Goal: Transaction & Acquisition: Purchase product/service

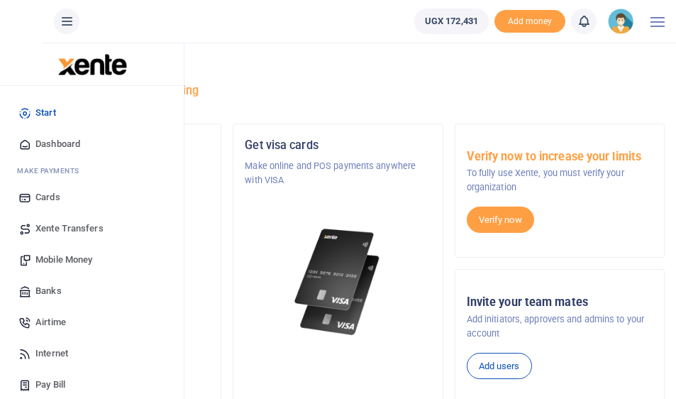
click at [43, 257] on span "Mobile Money" at bounding box center [63, 260] width 57 height 14
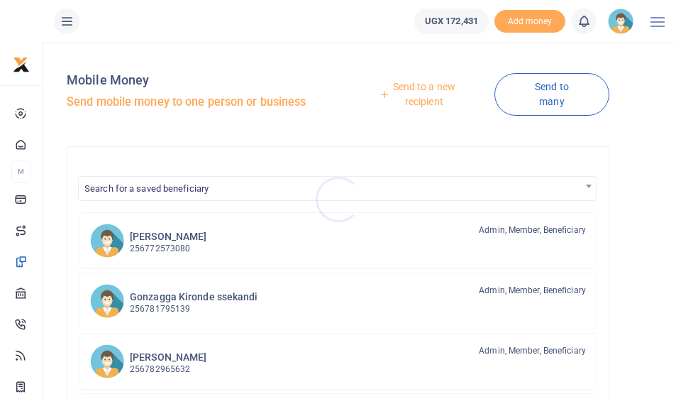
click at [424, 93] on div at bounding box center [338, 199] width 676 height 399
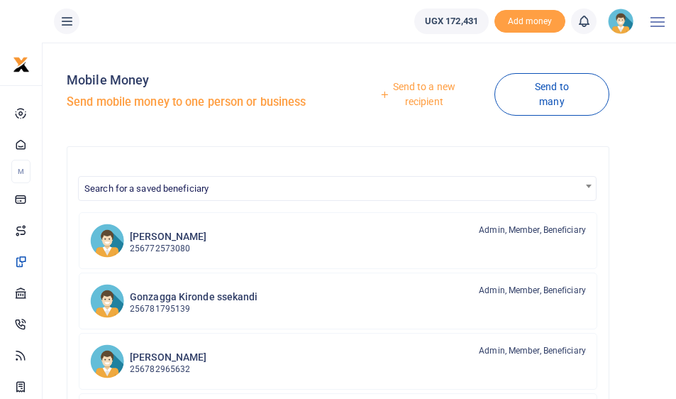
click at [424, 93] on link "Send to a new recipient" at bounding box center [418, 94] width 151 height 40
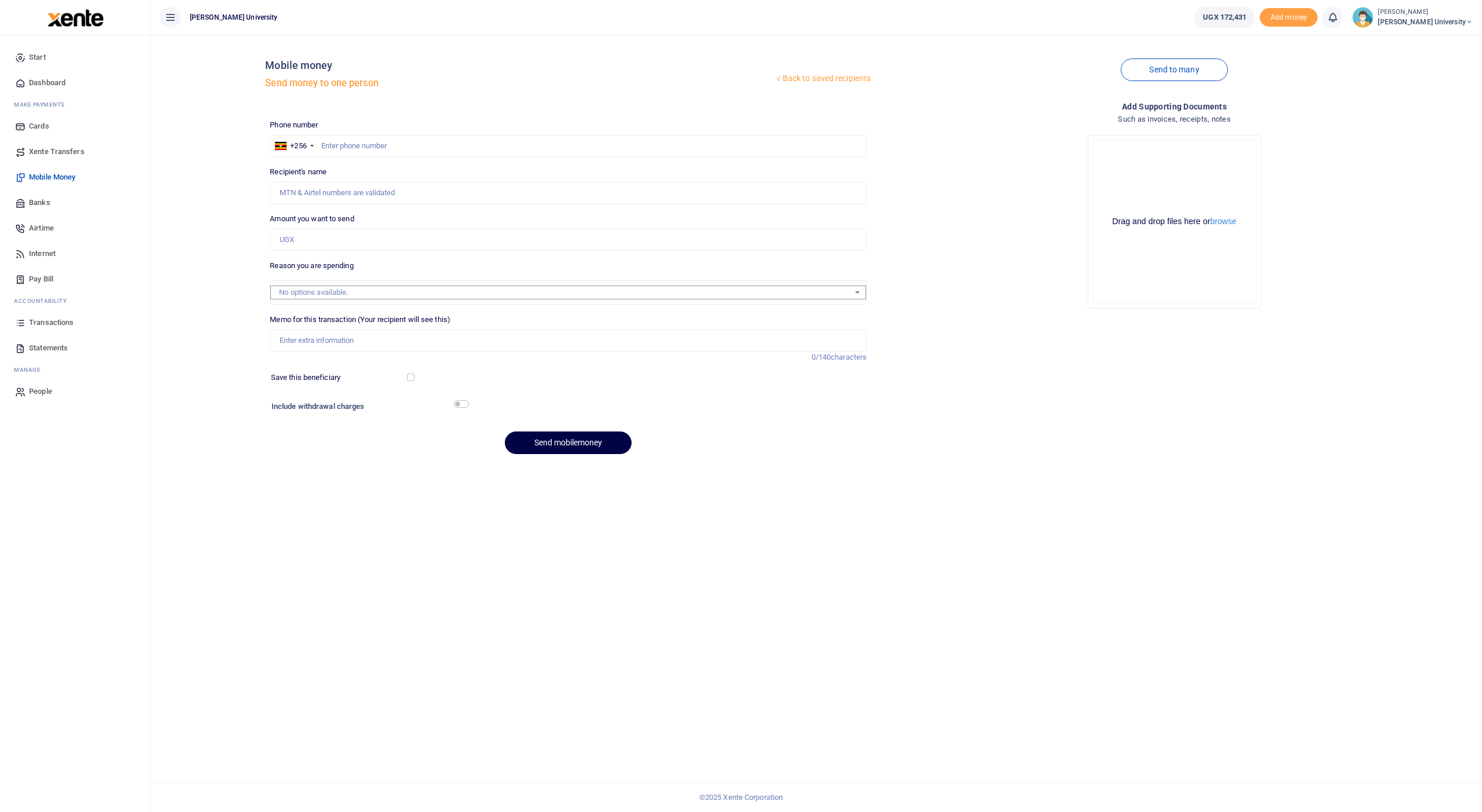
click at [47, 322] on span "Transactions" at bounding box center [51, 322] width 45 height 11
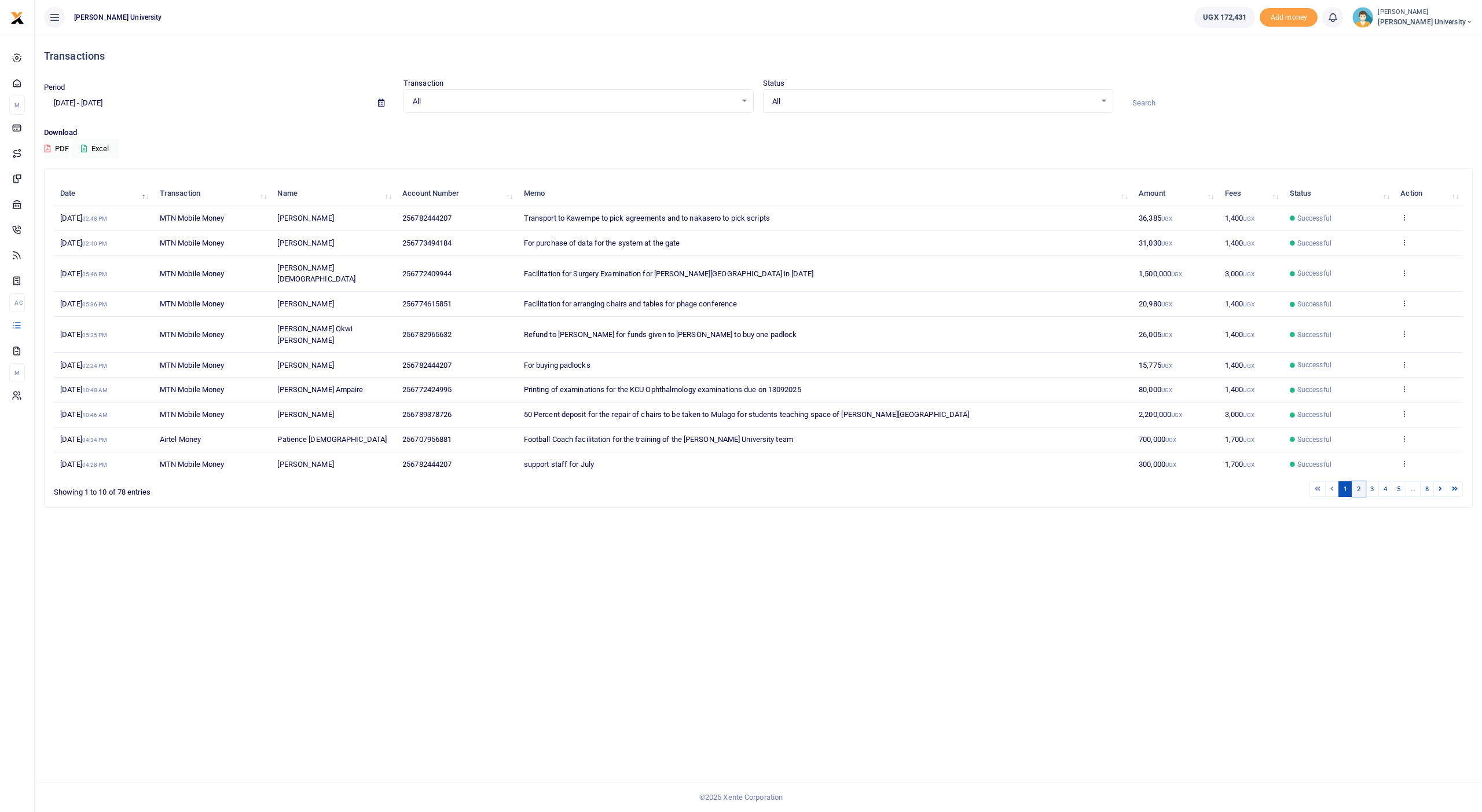
click at [1362, 481] on link "2" at bounding box center [1359, 489] width 14 height 16
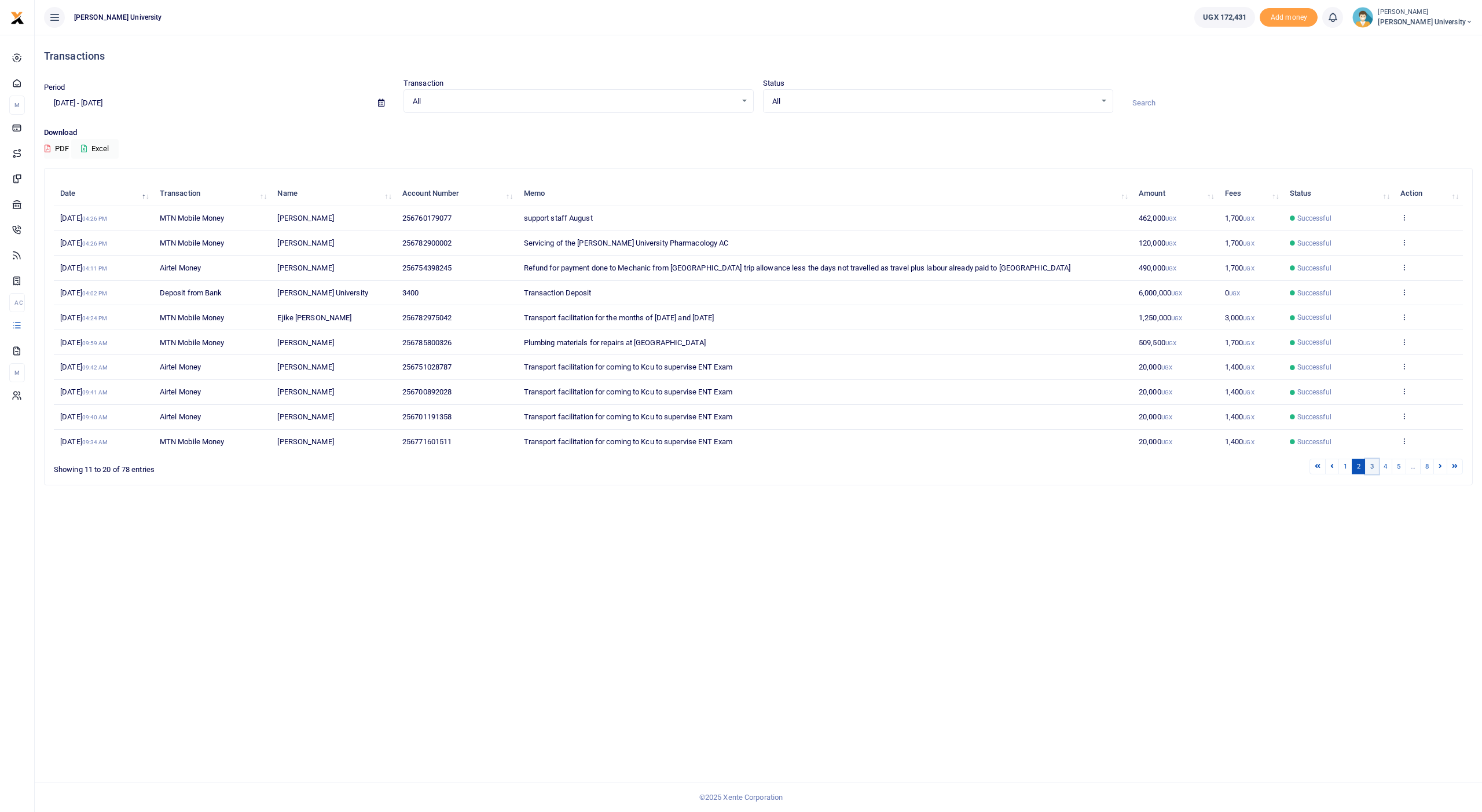
click at [1372, 459] on link "3" at bounding box center [1372, 466] width 14 height 16
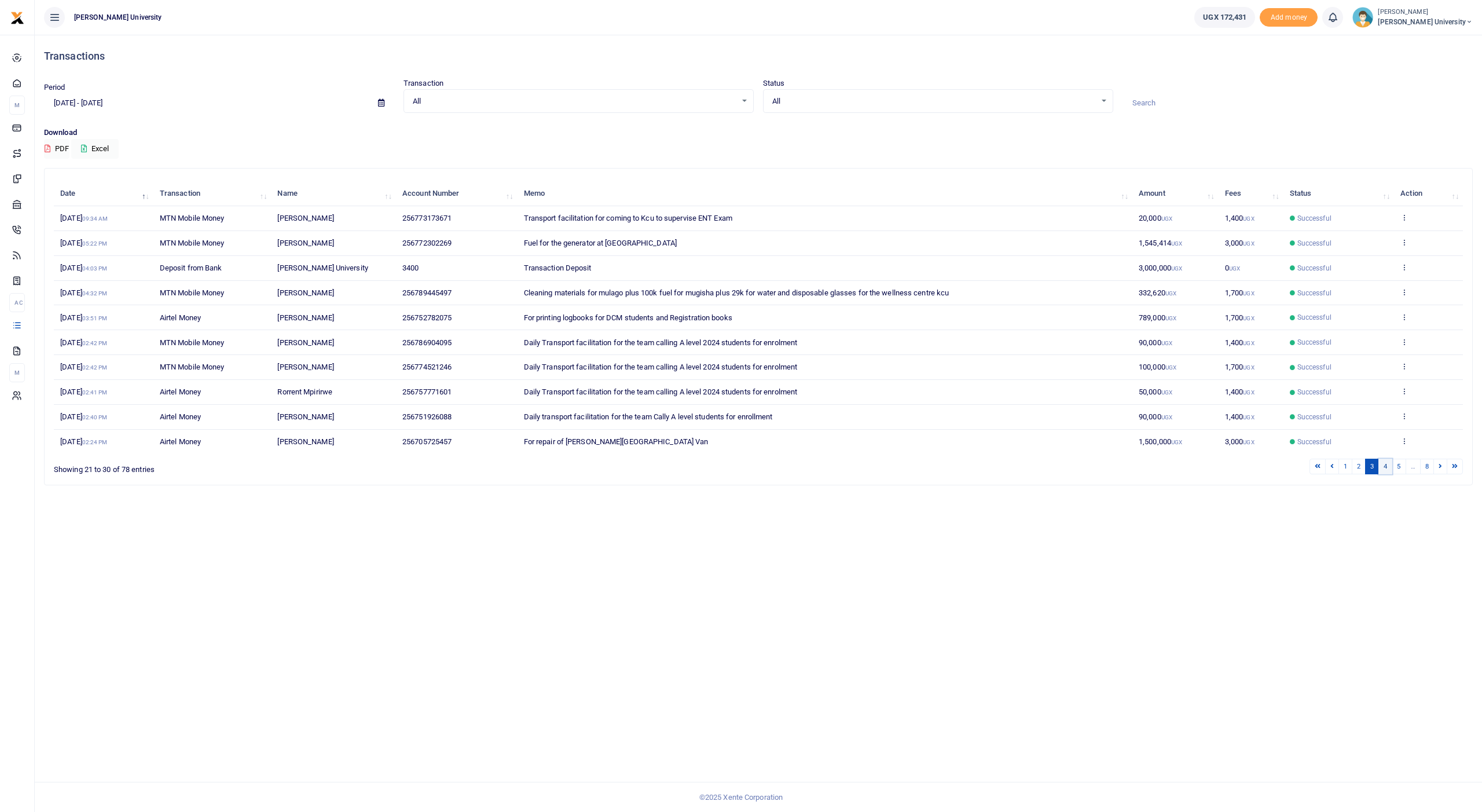
click at [1382, 459] on link "4" at bounding box center [1385, 466] width 14 height 16
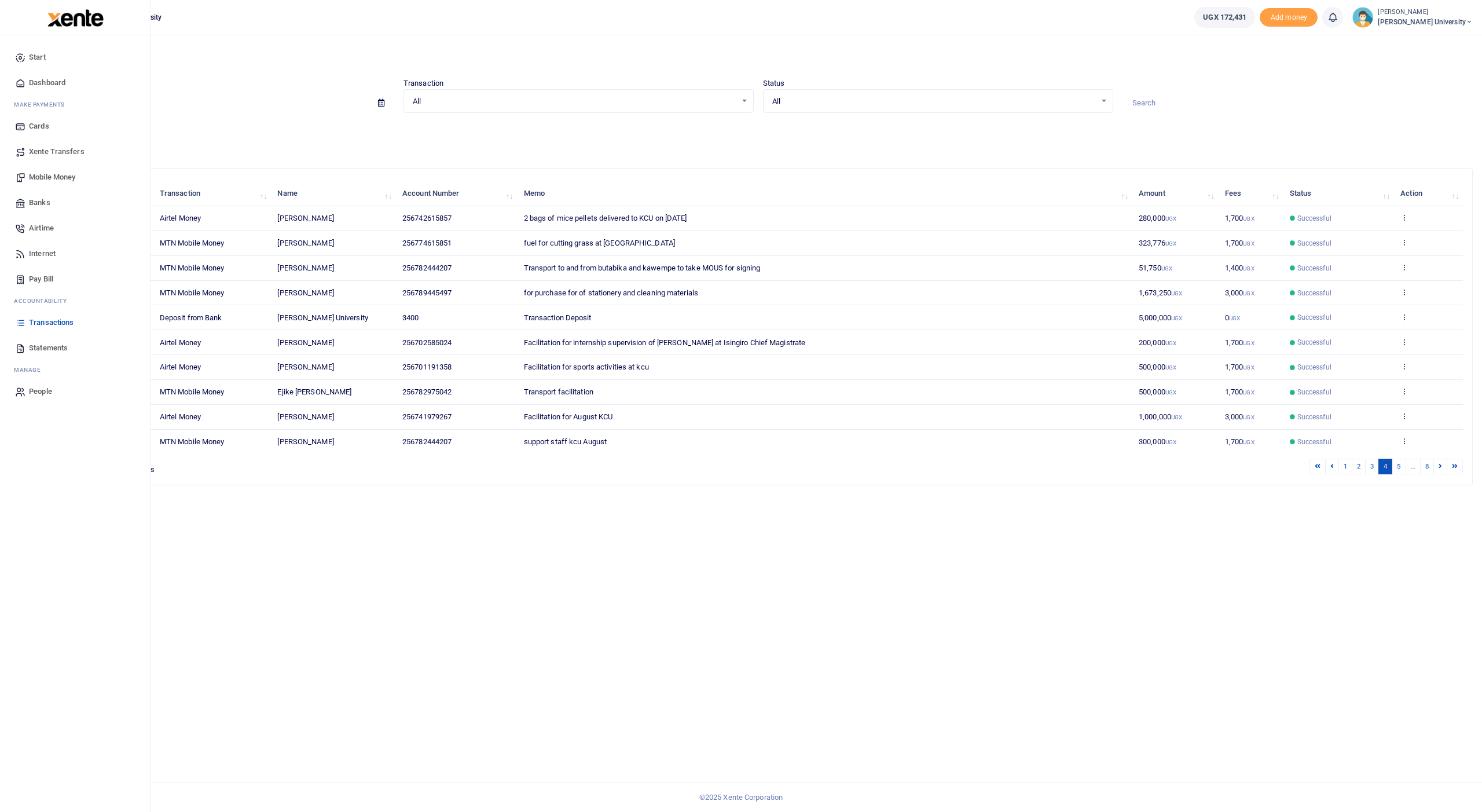
click at [46, 174] on span "Mobile Money" at bounding box center [51, 177] width 47 height 11
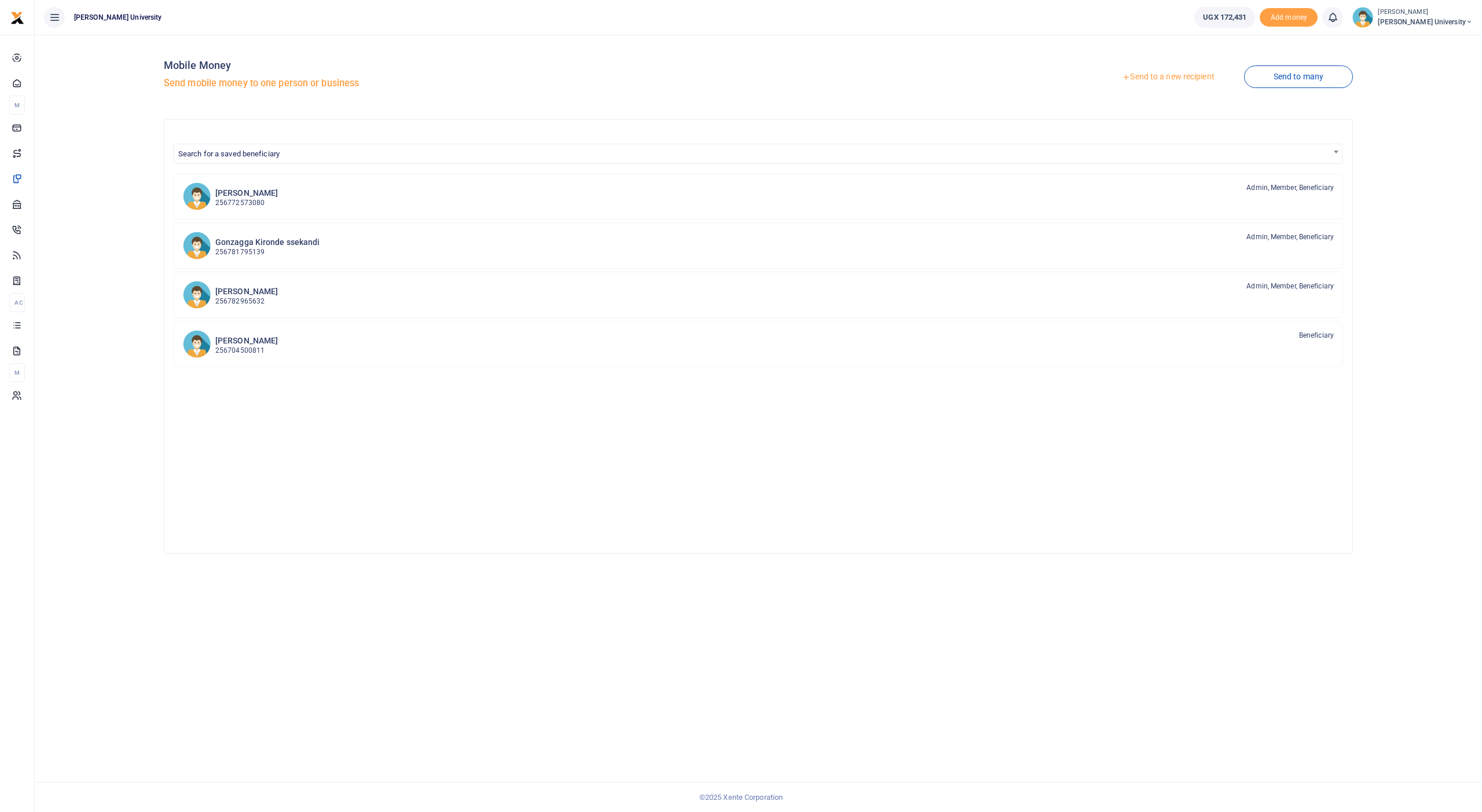
click at [1167, 73] on link "Send to a new recipient" at bounding box center [1168, 78] width 151 height 21
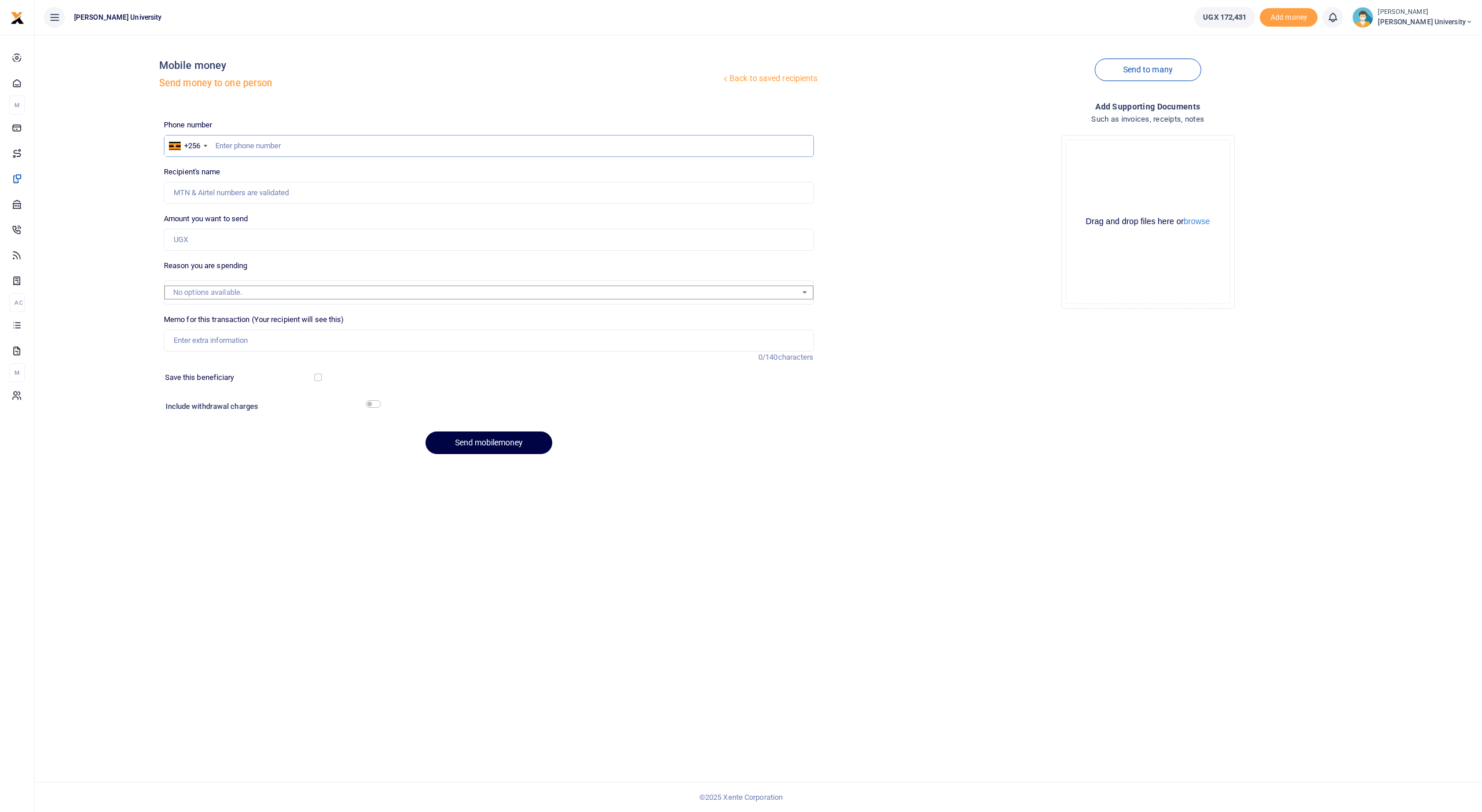
click at [379, 143] on input "text" at bounding box center [489, 145] width 650 height 22
type input "789445497"
click at [366, 234] on input "Amount you want to send" at bounding box center [489, 239] width 650 height 22
type input "Paphra Mugisha"
type input "35,000"
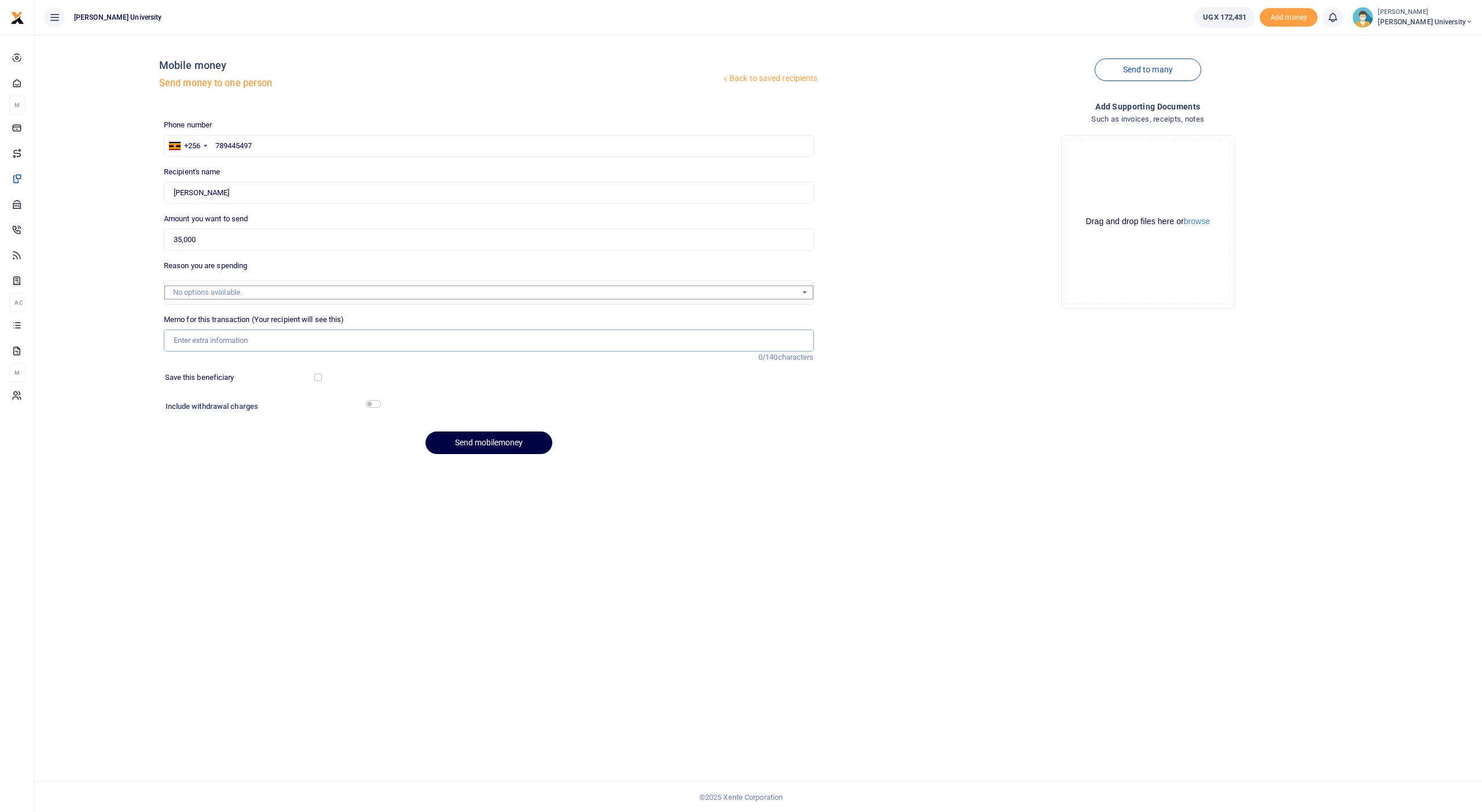
click at [328, 333] on input "Memo for this transaction (Your recipient will see this)" at bounding box center [489, 340] width 650 height 22
type input "Purchase of two flash disks for council members"
click at [367, 400] on input "checkbox" at bounding box center [373, 403] width 15 height 7
checkbox input "true"
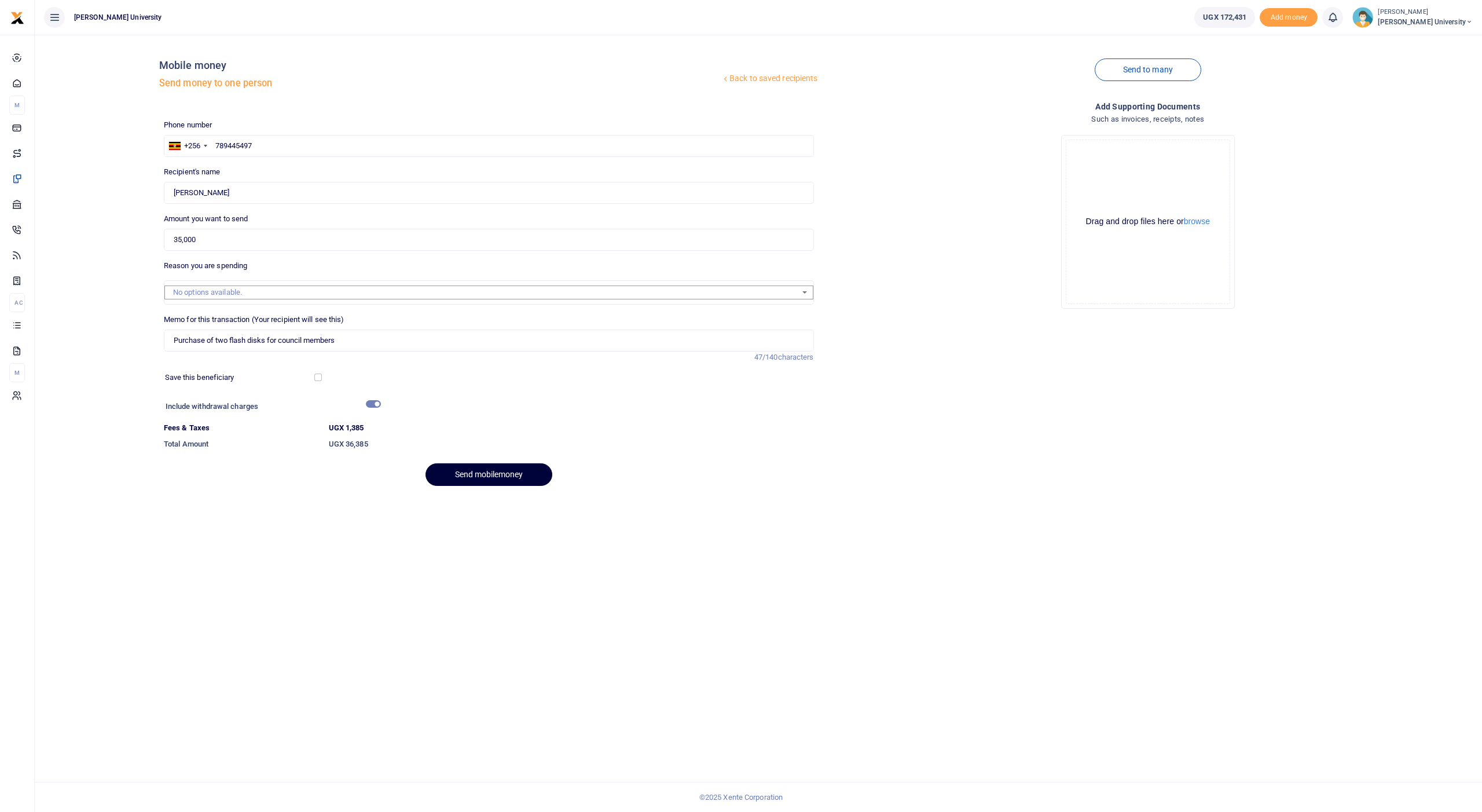
click at [478, 473] on button "Send mobilemoney" at bounding box center [489, 475] width 126 height 23
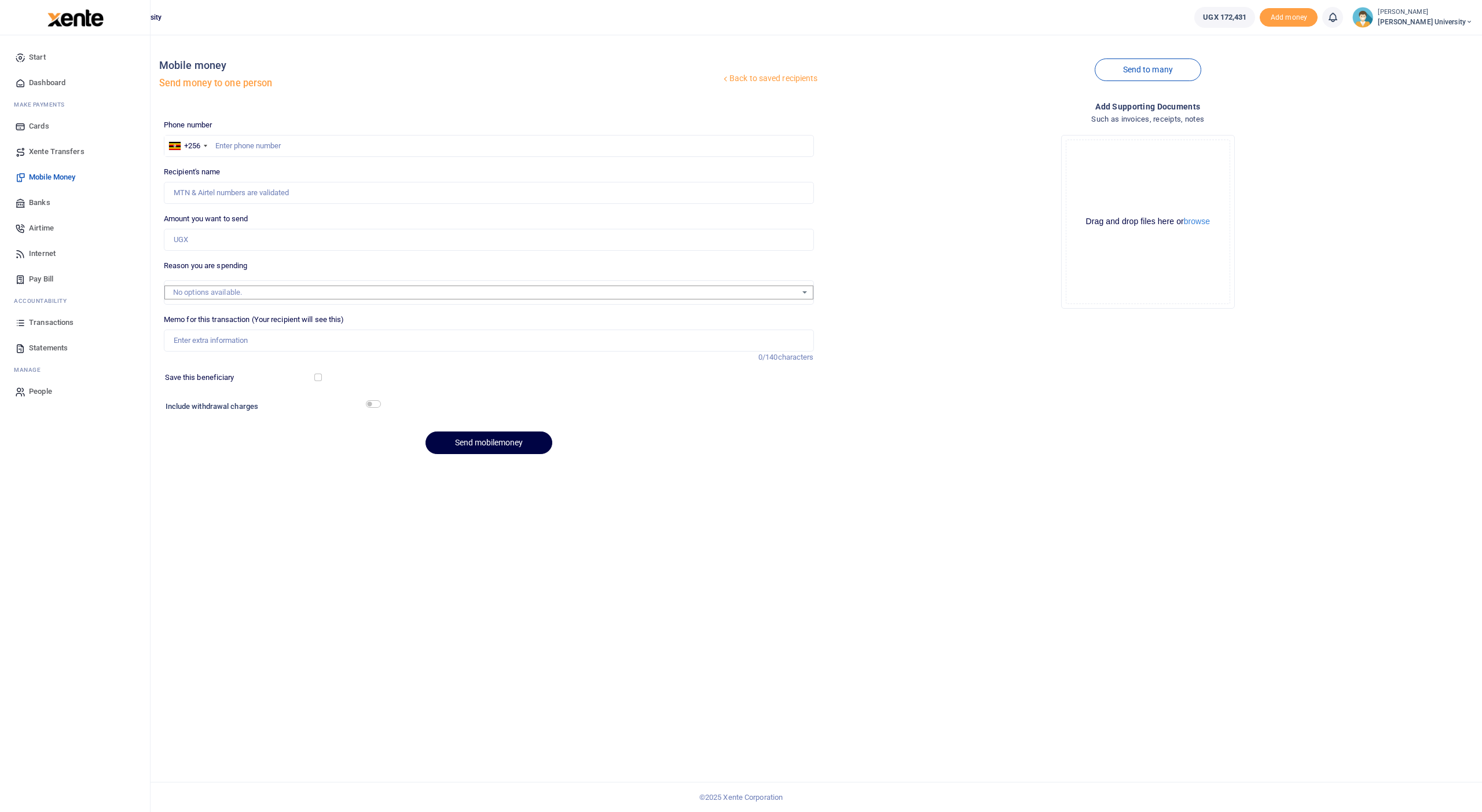
click at [49, 320] on span "Transactions" at bounding box center [51, 322] width 45 height 11
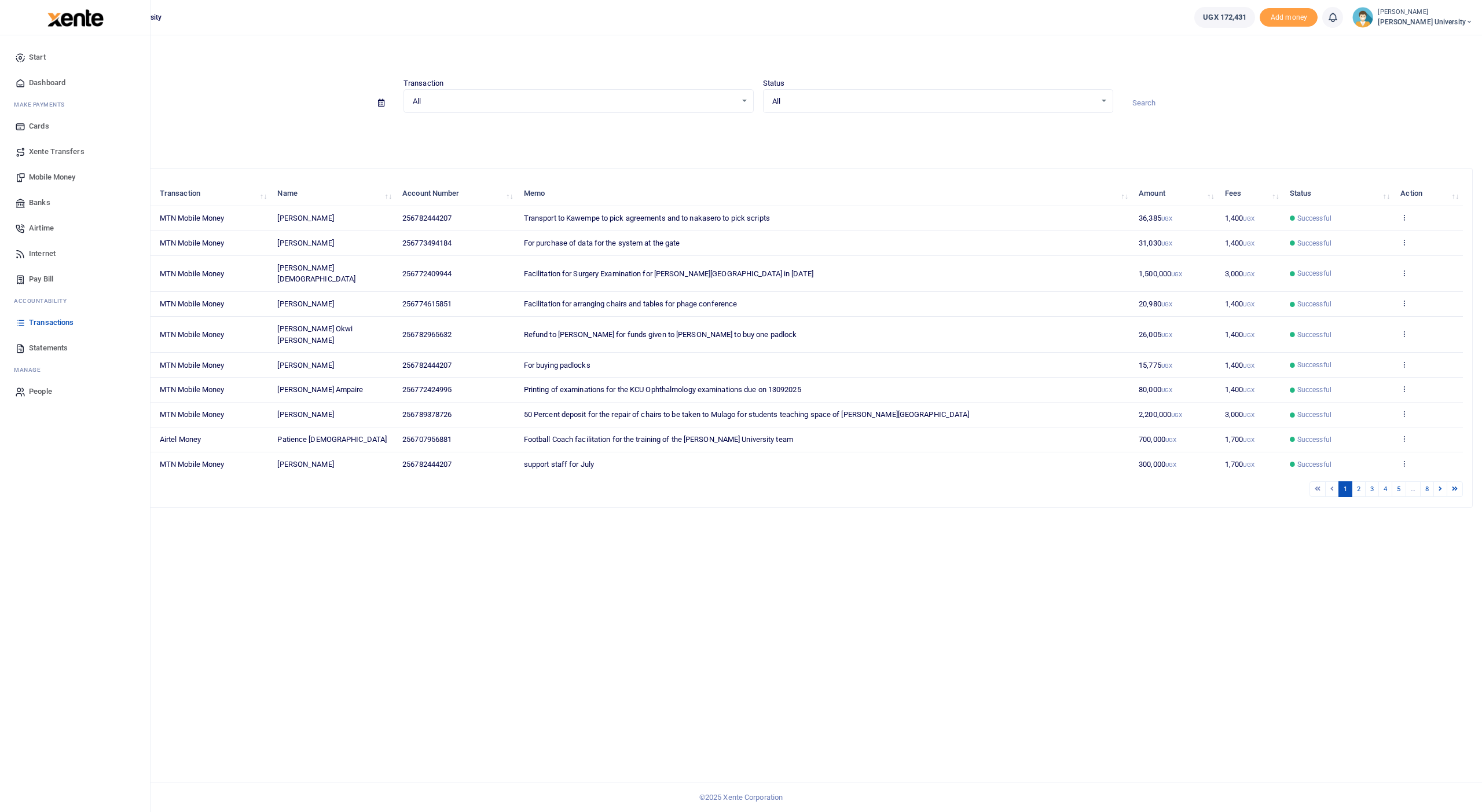
click at [13, 323] on ul "Start Dashboard M ake Payments Cards Xente Transfers Mobile Money Banks Airtime…" at bounding box center [74, 224] width 131 height 360
click at [52, 322] on span "Transactions" at bounding box center [51, 322] width 45 height 11
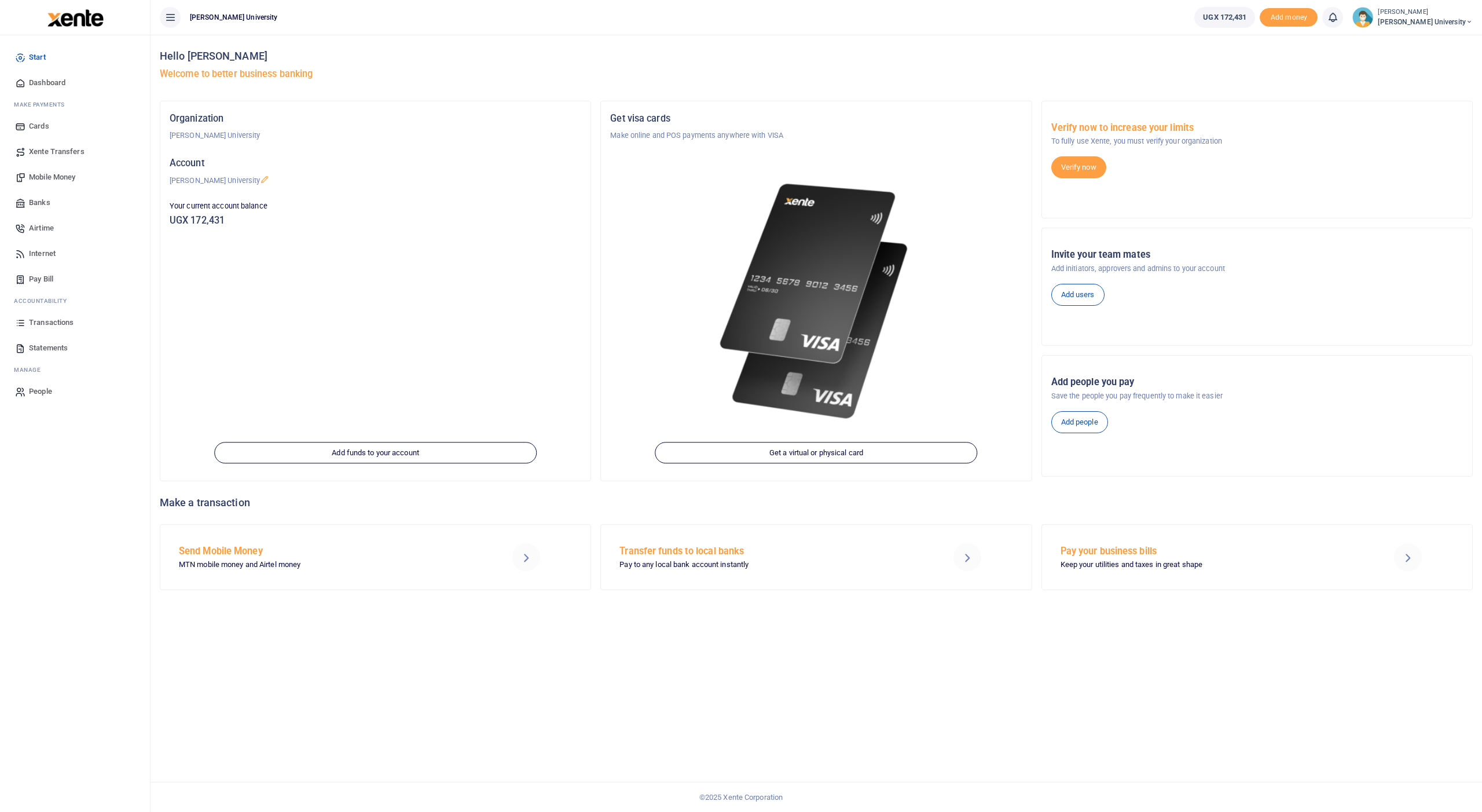
click at [55, 172] on span "Mobile Money" at bounding box center [51, 177] width 47 height 11
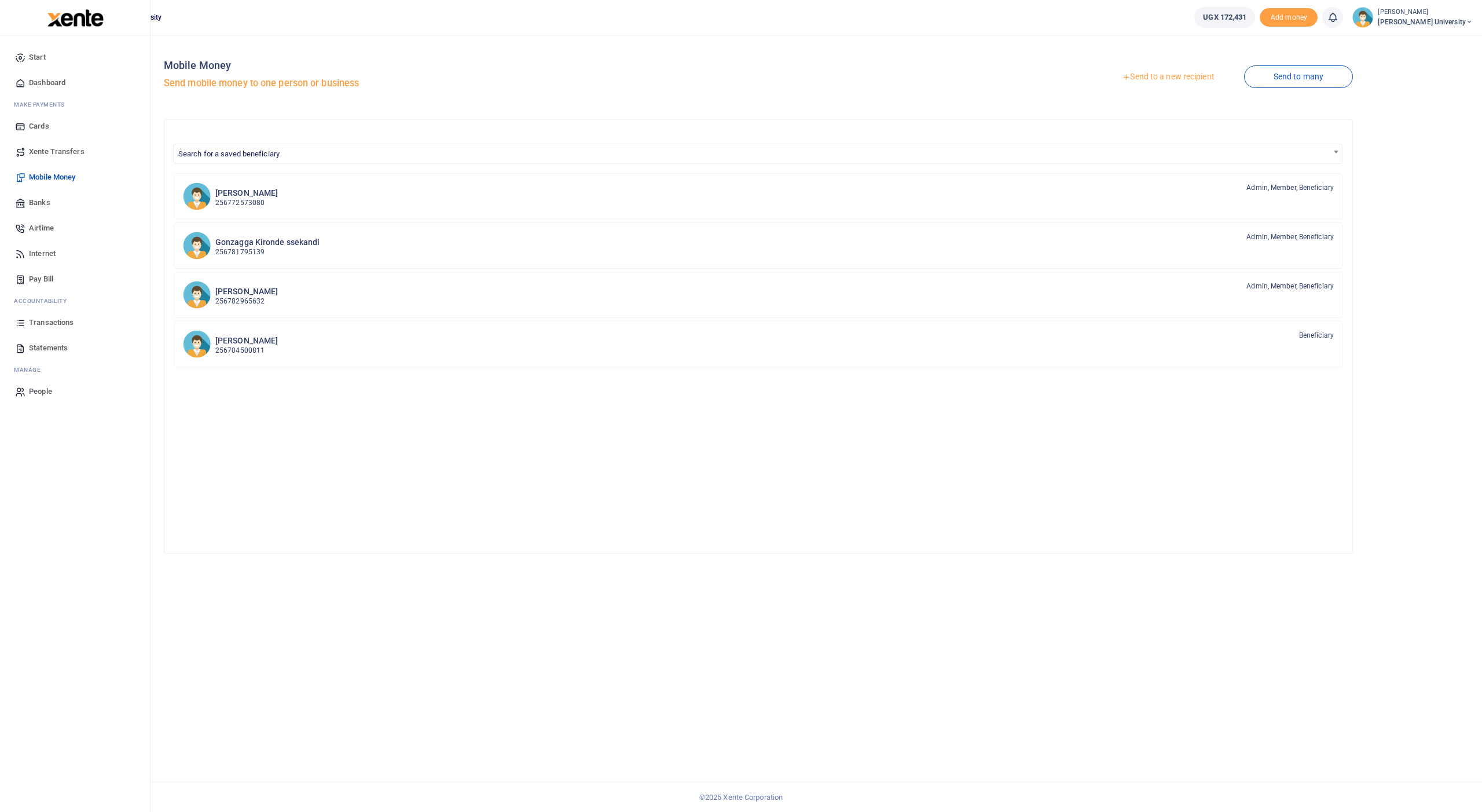
click at [43, 324] on span "Transactions" at bounding box center [51, 322] width 45 height 11
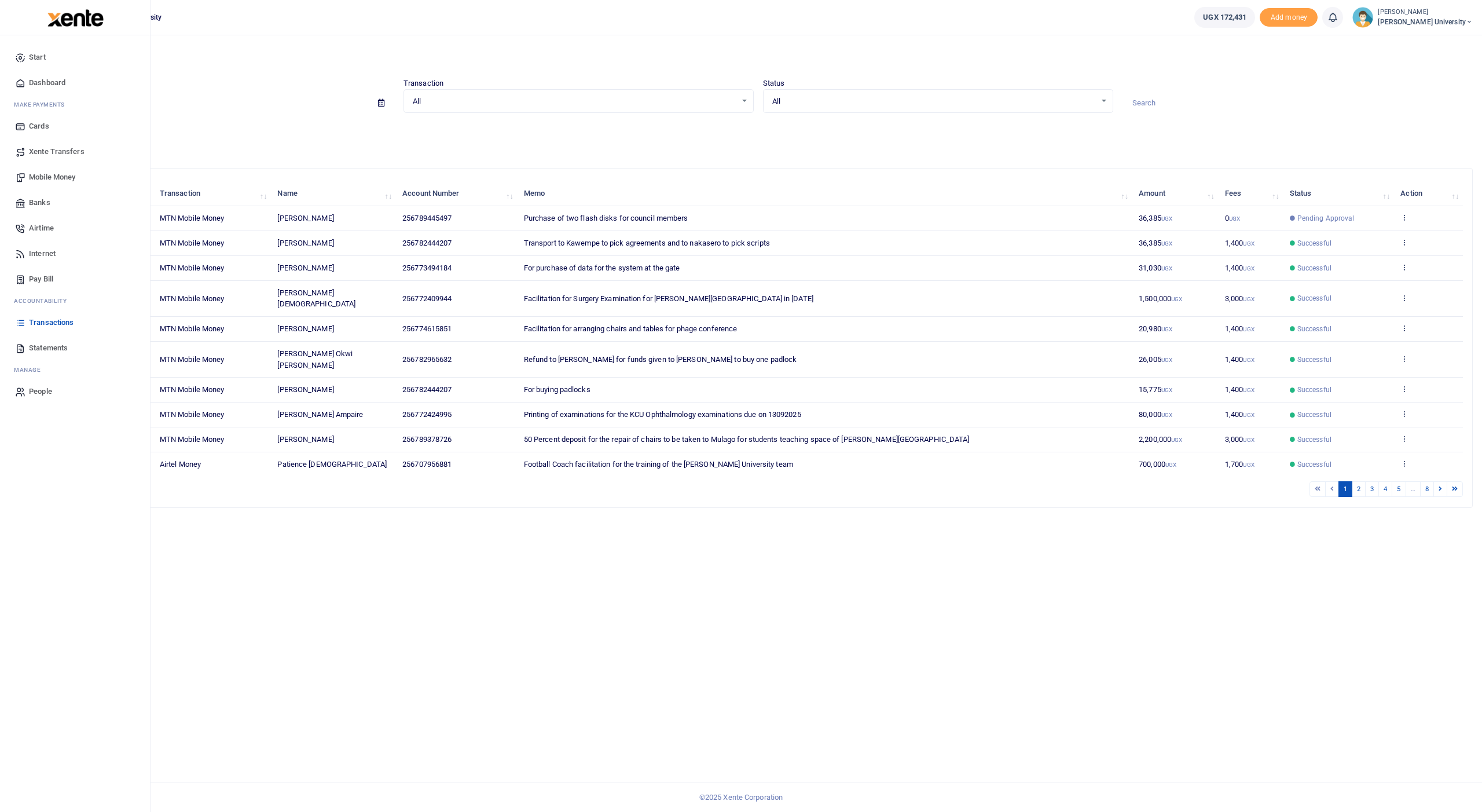
click at [55, 176] on span "Mobile Money" at bounding box center [51, 177] width 47 height 11
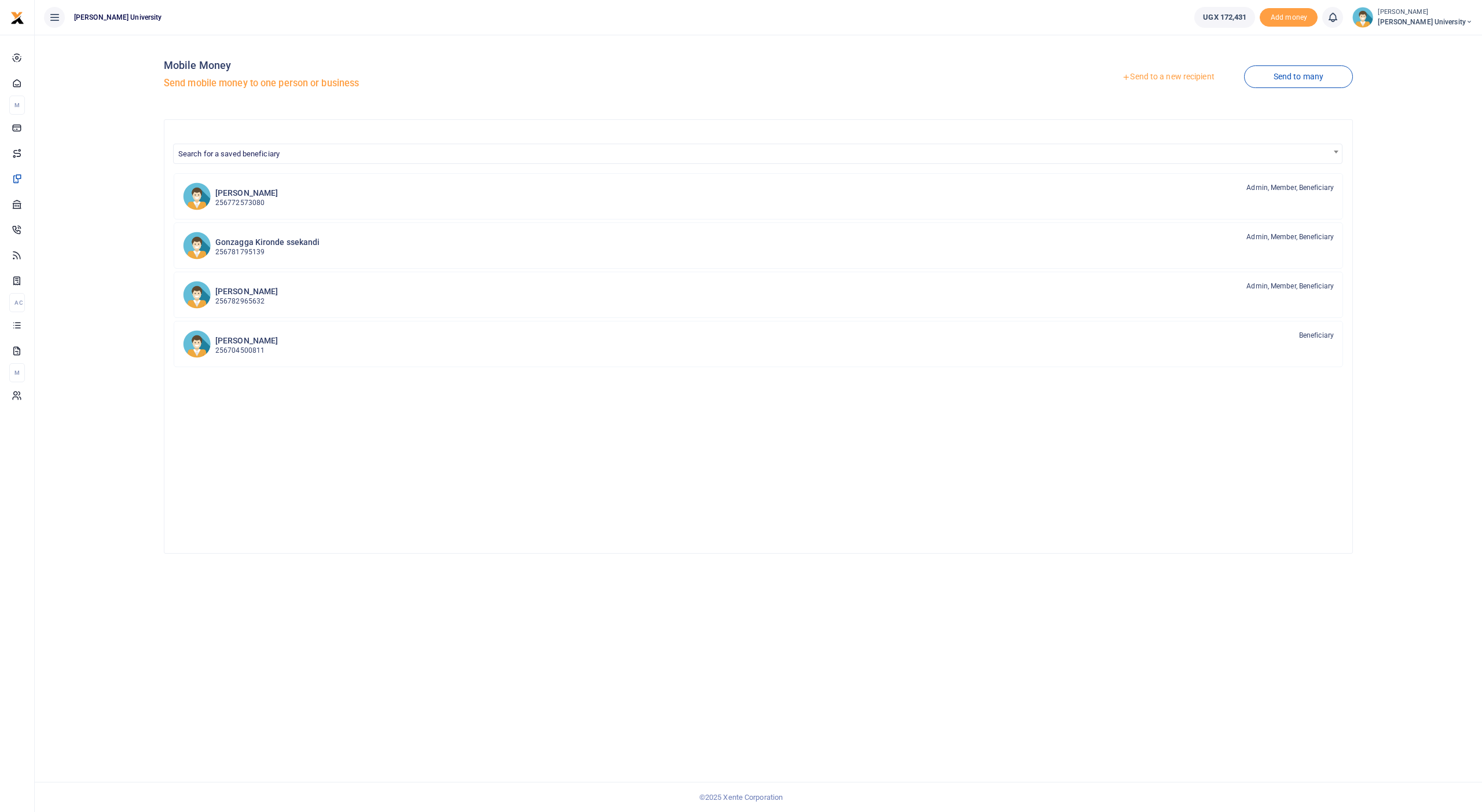
click at [1169, 74] on link "Send to a new recipient" at bounding box center [1168, 78] width 151 height 21
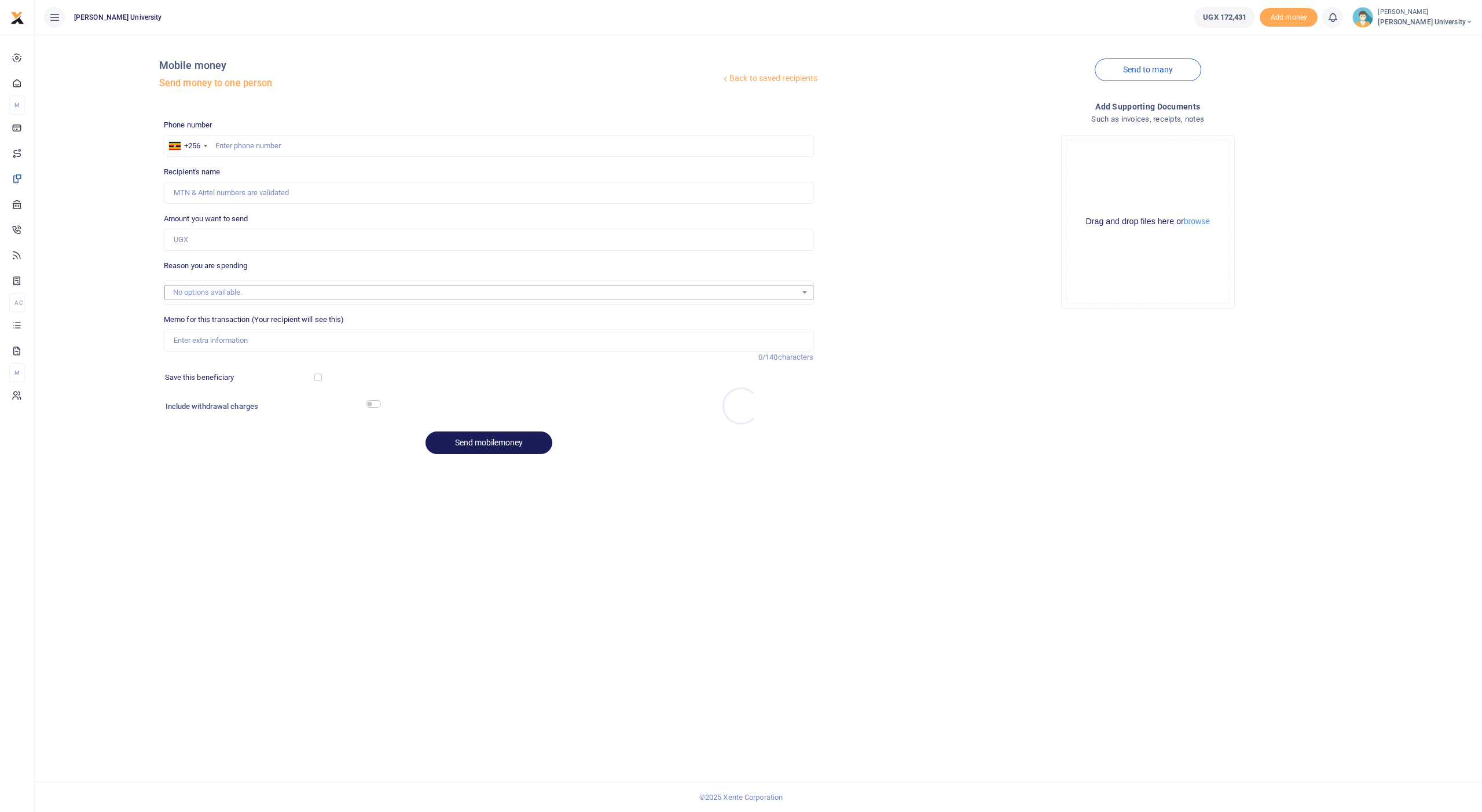
click at [282, 142] on div at bounding box center [741, 406] width 1482 height 812
click at [284, 140] on input "text" at bounding box center [489, 145] width 650 height 22
type input "782444207"
type input "[PERSON_NAME]"
type input "782444207"
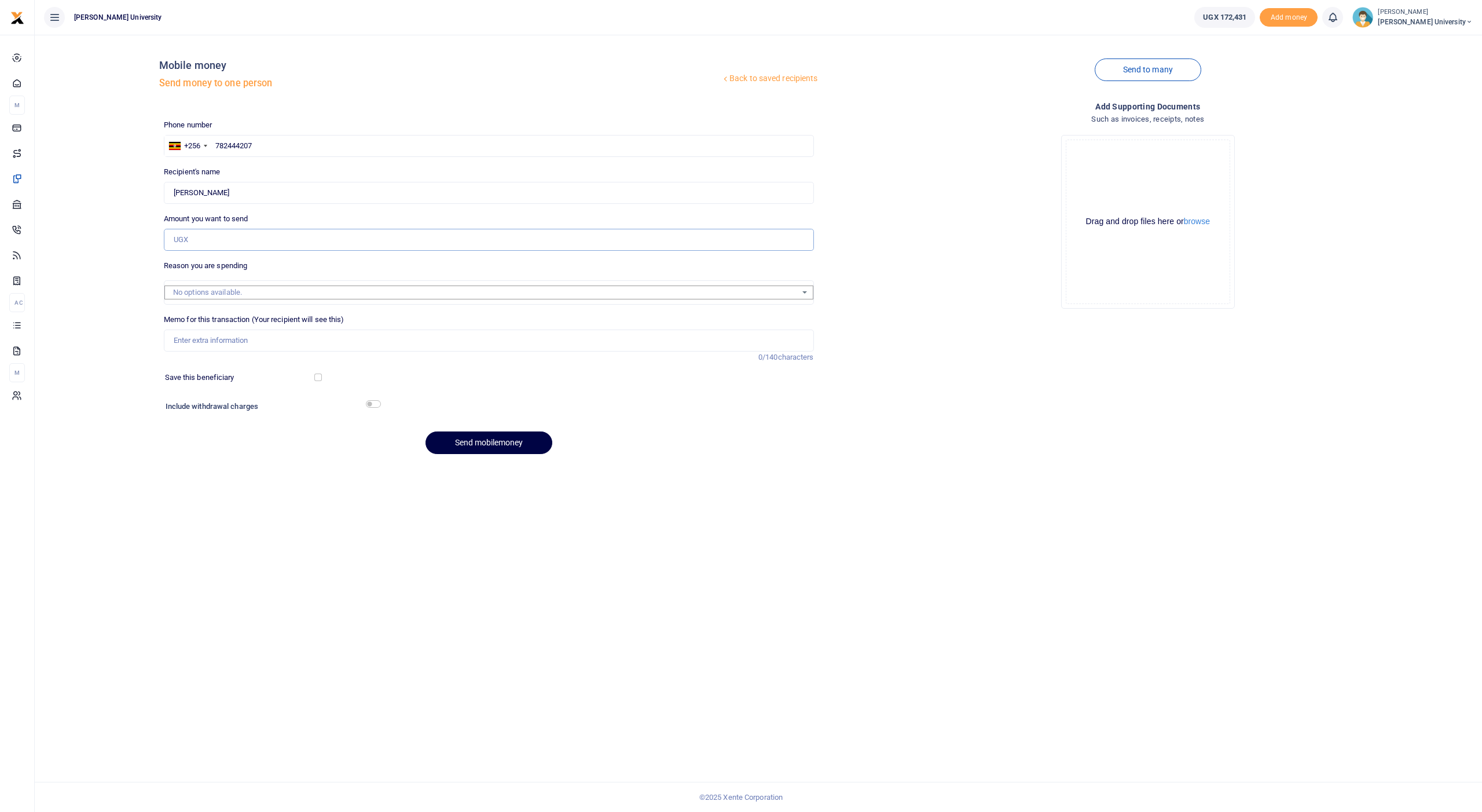
click at [250, 241] on input "Amount you want to send" at bounding box center [489, 239] width 650 height 22
type input "20,000"
click at [216, 338] on input "Memo for this transaction (Your recipient will see this)" at bounding box center [489, 340] width 650 height 22
type input "Transport to [PERSON_NAME] to pick scripts from Nakasero"
click at [370, 400] on input "checkbox" at bounding box center [373, 403] width 15 height 7
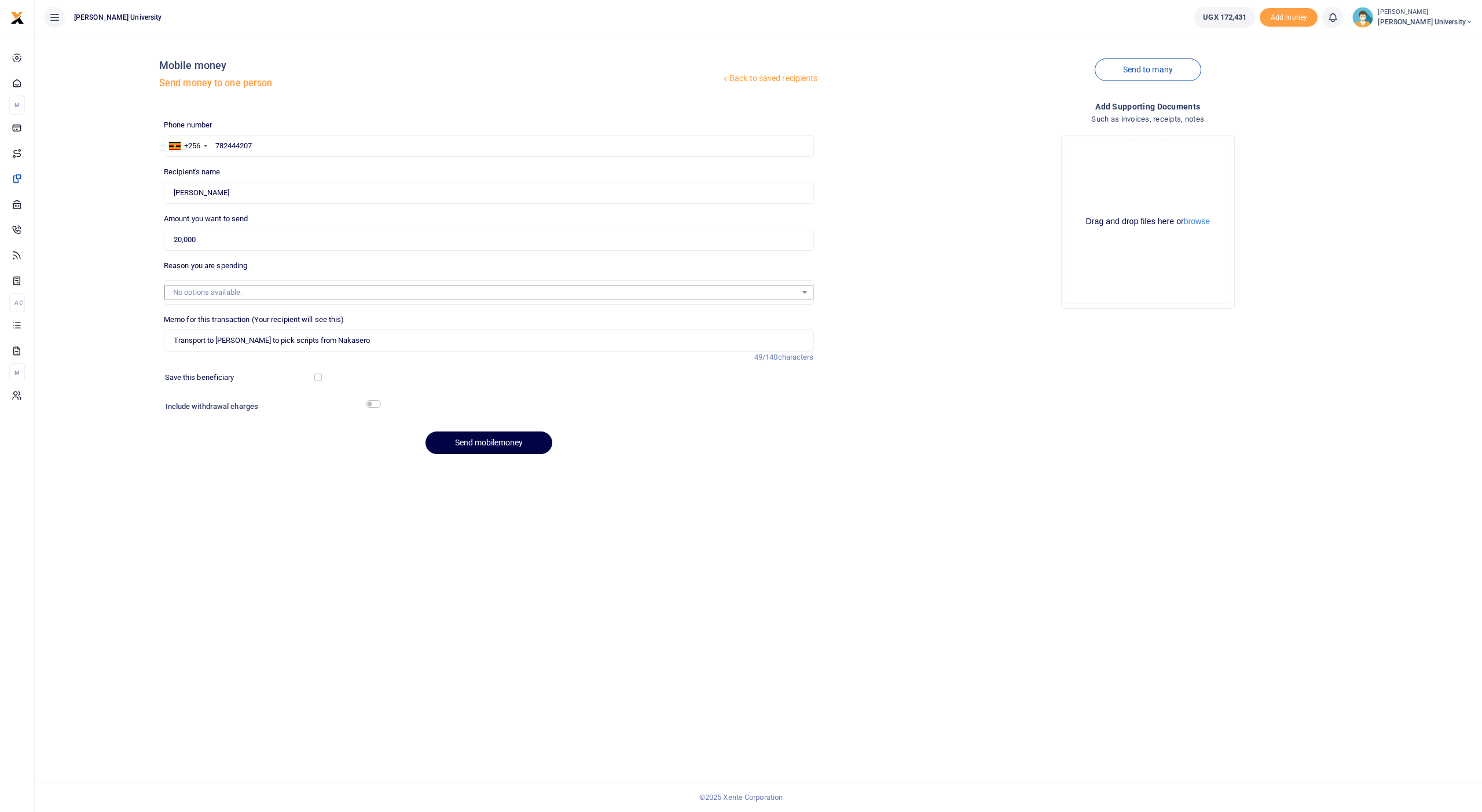
checkbox input "true"
click at [469, 468] on button "Send mobilemoney" at bounding box center [489, 475] width 126 height 23
